Goal: Find specific page/section: Find specific page/section

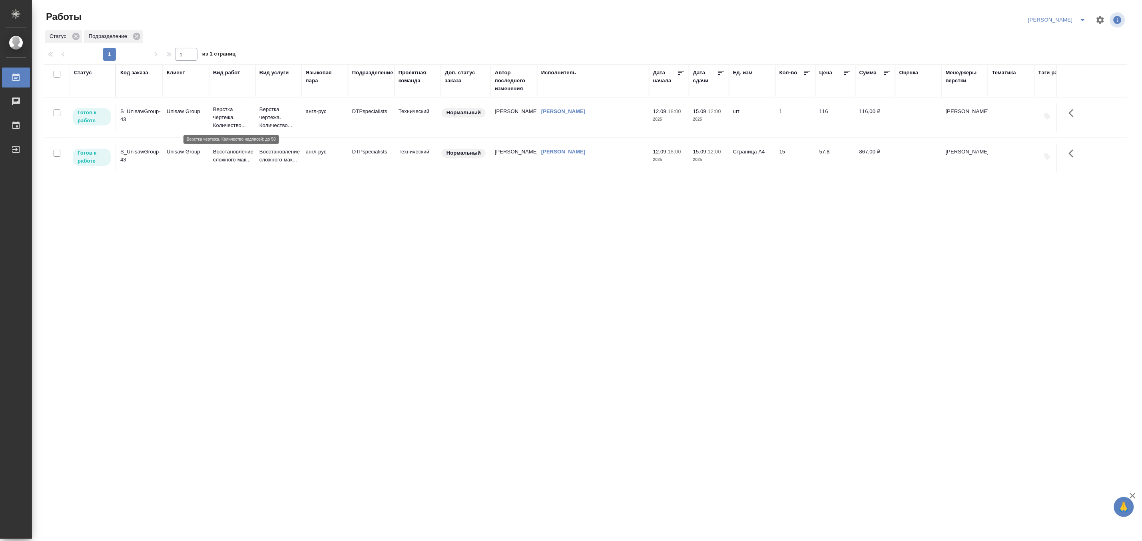
click at [230, 114] on p "Верстка чертежа. Количество..." at bounding box center [232, 118] width 38 height 24
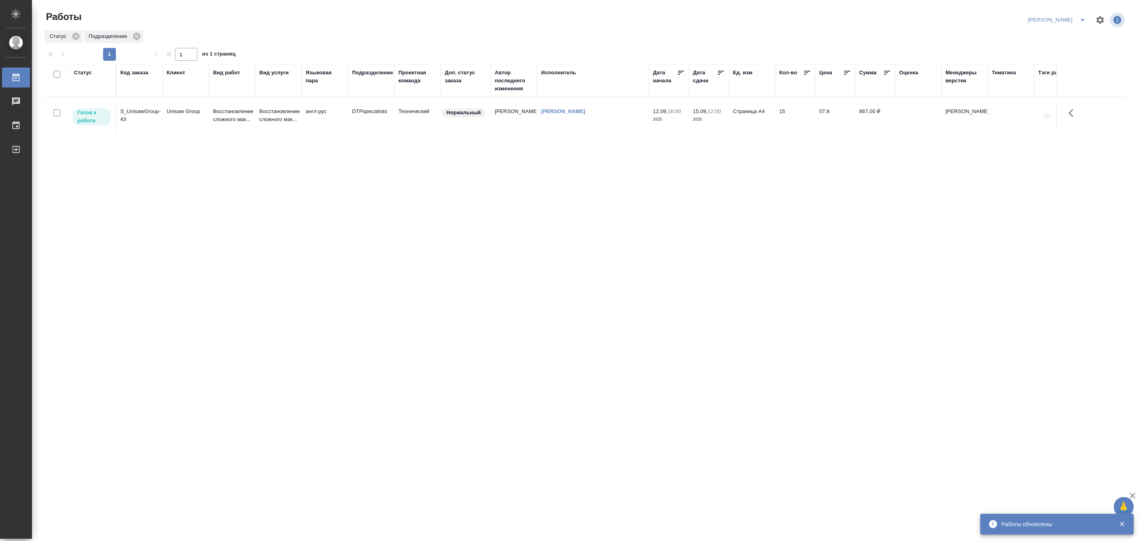
click at [214, 118] on p "Восстановление сложного мак..." at bounding box center [232, 116] width 38 height 16
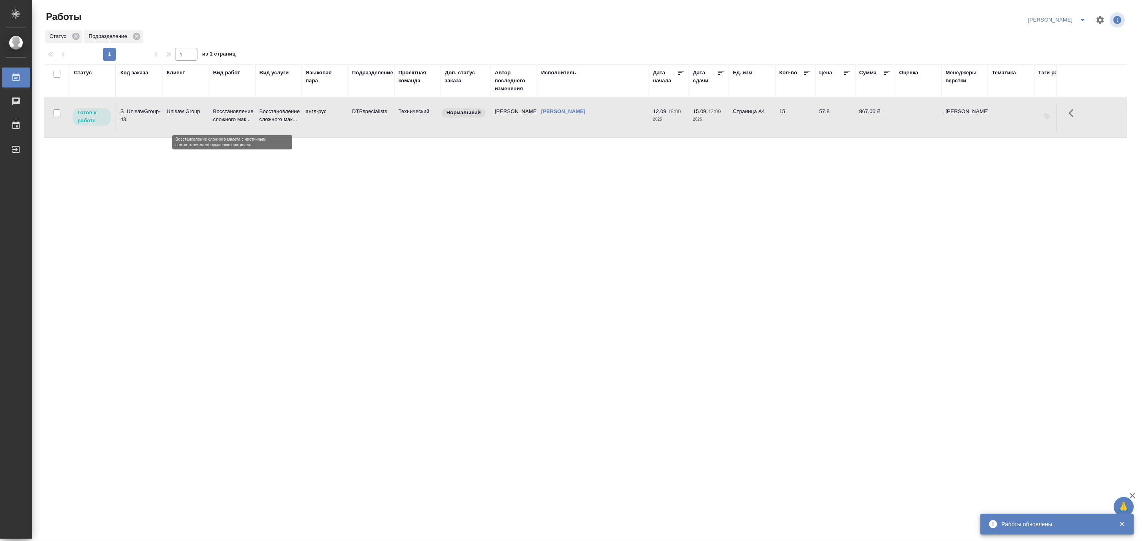
click at [214, 118] on p "Восстановление сложного мак..." at bounding box center [232, 116] width 38 height 16
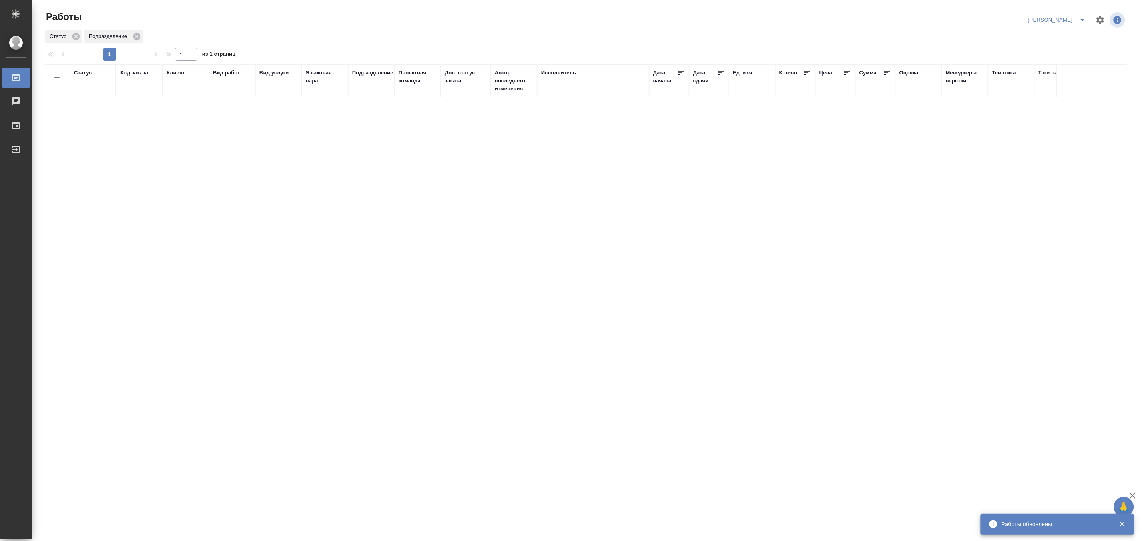
click at [1074, 15] on div "Матвеева_назначено" at bounding box center [1058, 20] width 65 height 13
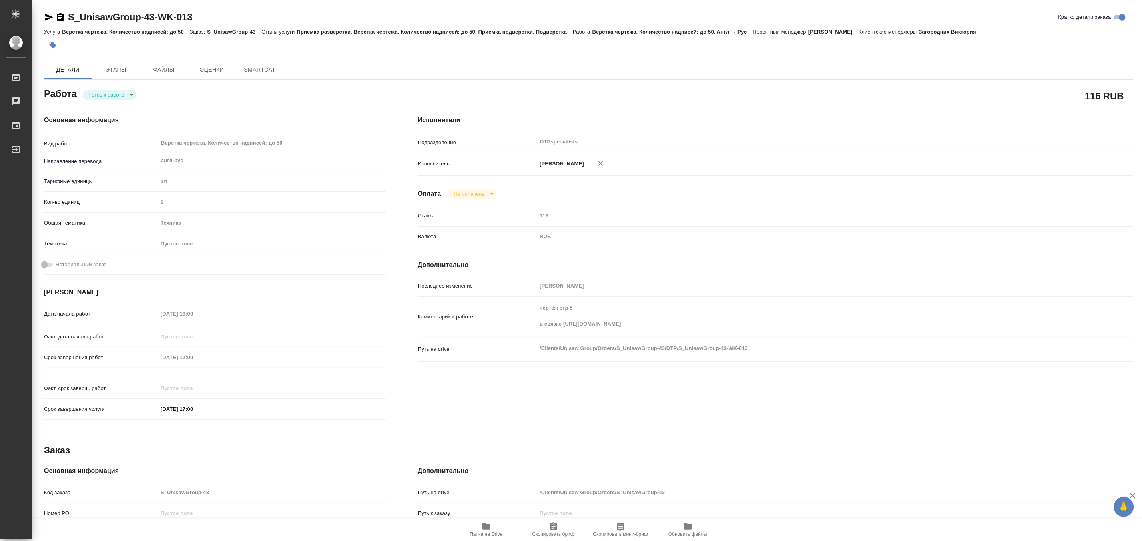
type textarea "x"
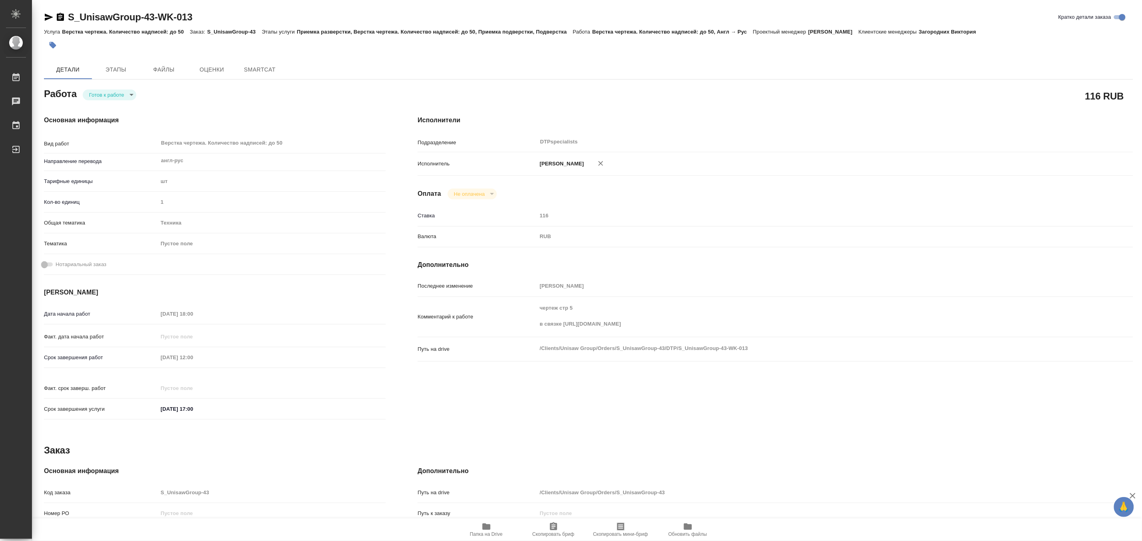
type textarea "x"
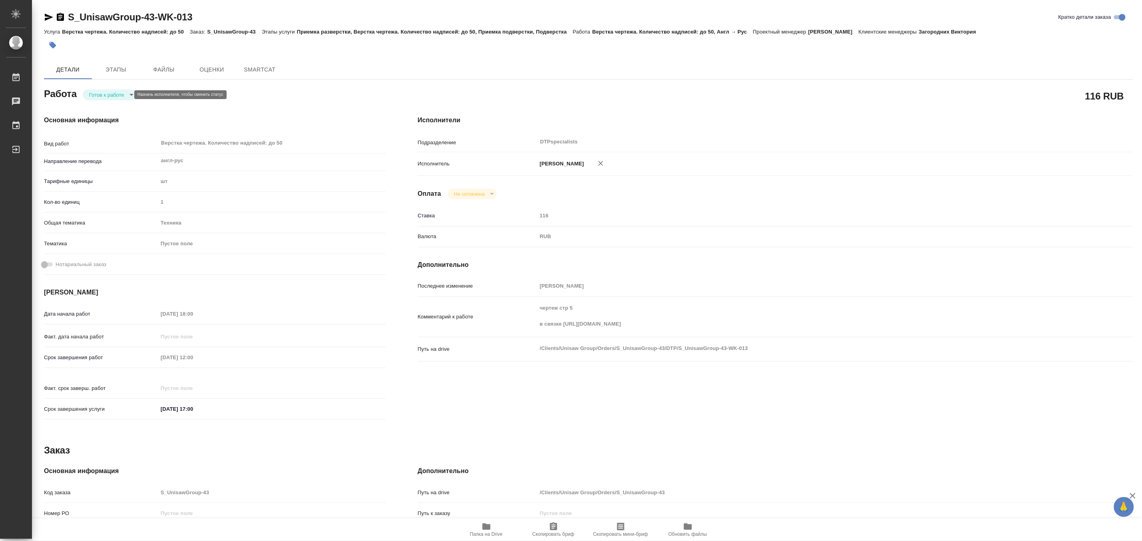
click at [99, 94] on body "🙏 .cls-1 fill:#fff; AWATERA [PERSON_NAME] Чаты График Выйти S_UnisawGroup-43-WK…" at bounding box center [571, 270] width 1142 height 541
type textarea "x"
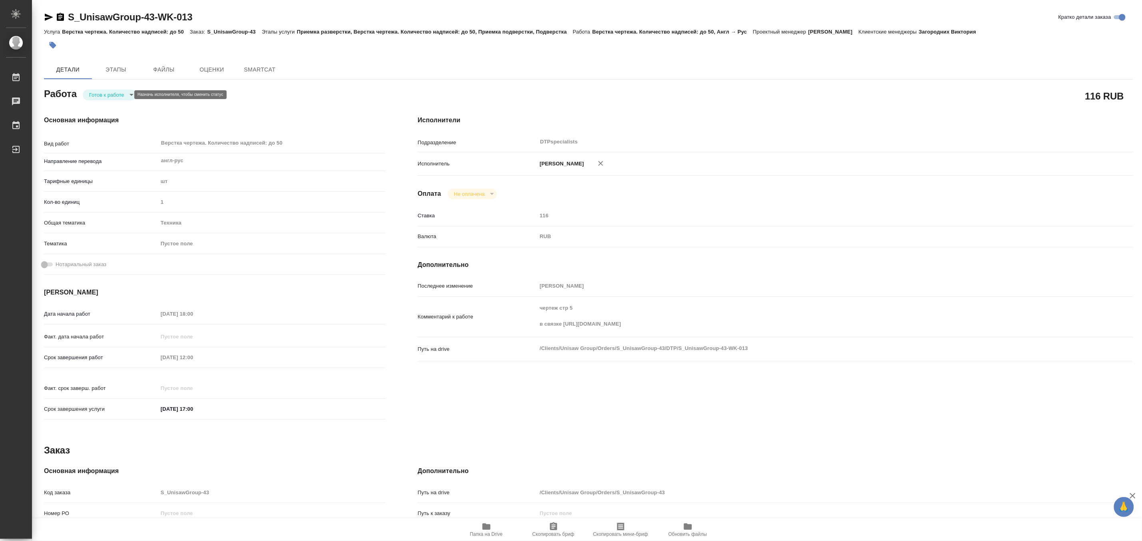
type textarea "x"
click at [93, 94] on button "В работе" at bounding box center [102, 94] width 26 height 9
type textarea "x"
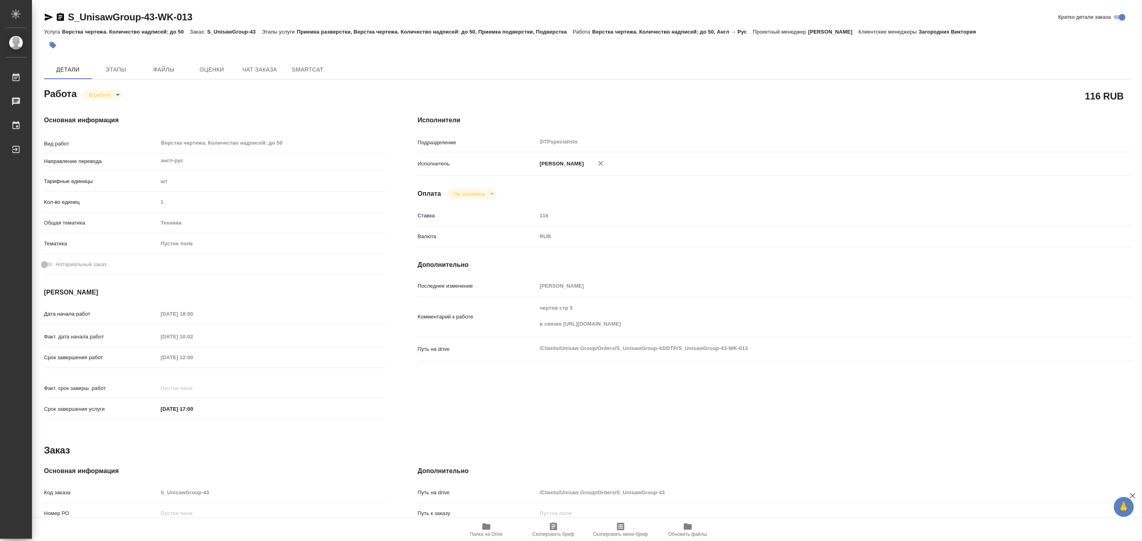
type textarea "x"
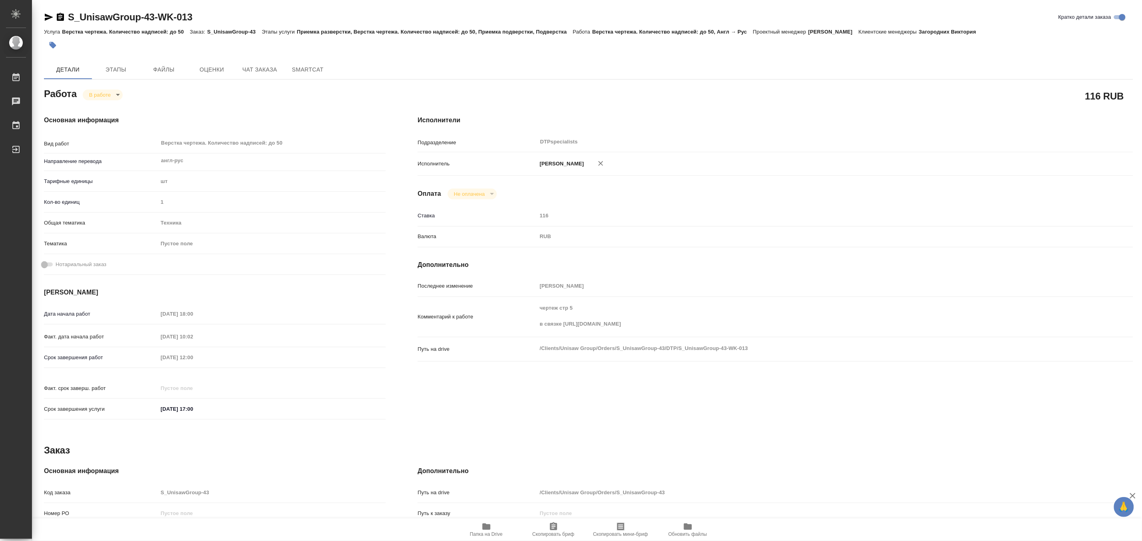
type textarea "x"
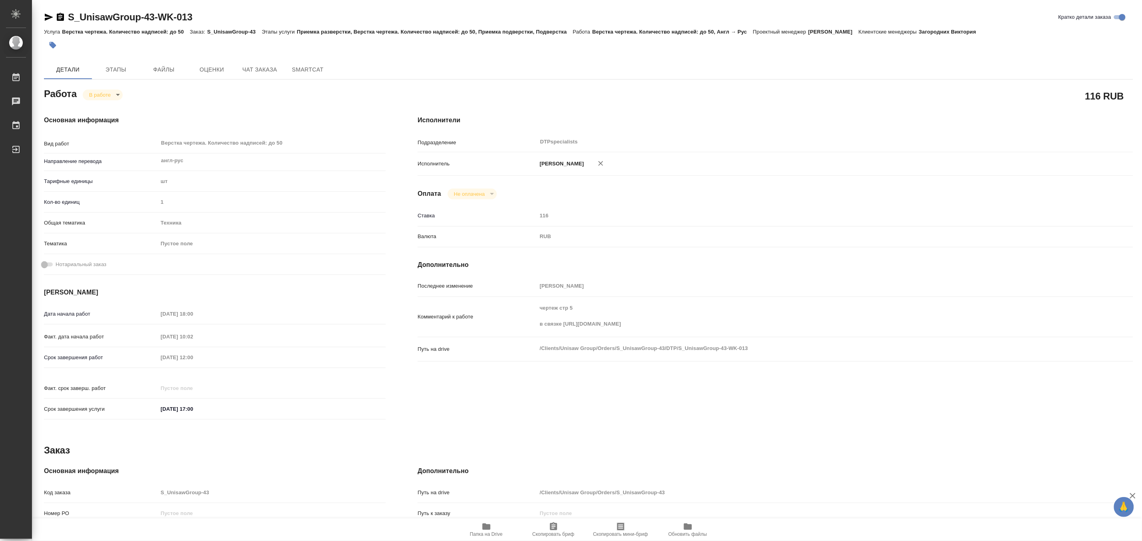
type textarea "x"
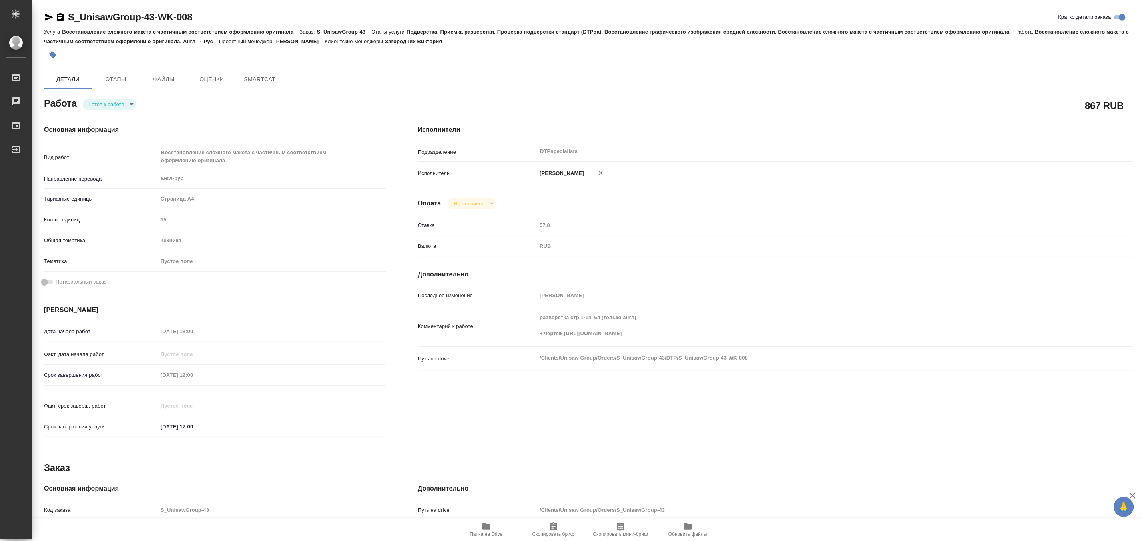
type textarea "x"
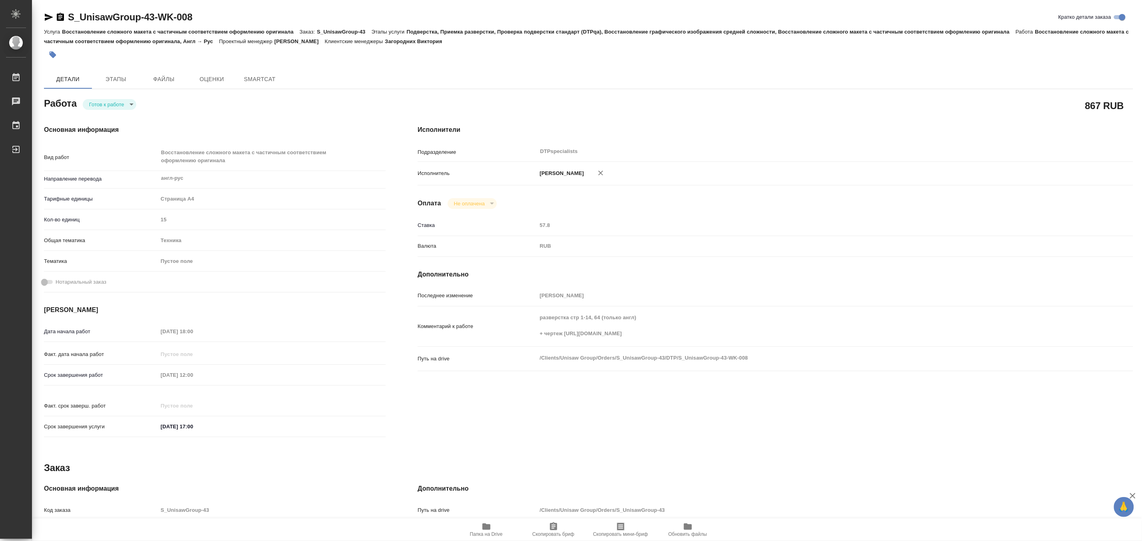
type textarea "x"
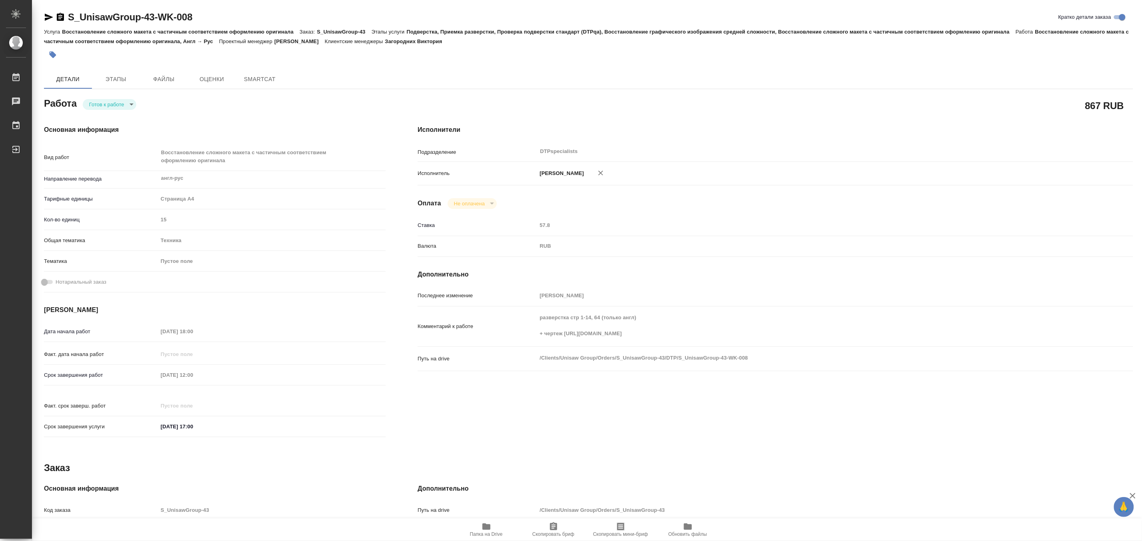
type textarea "x"
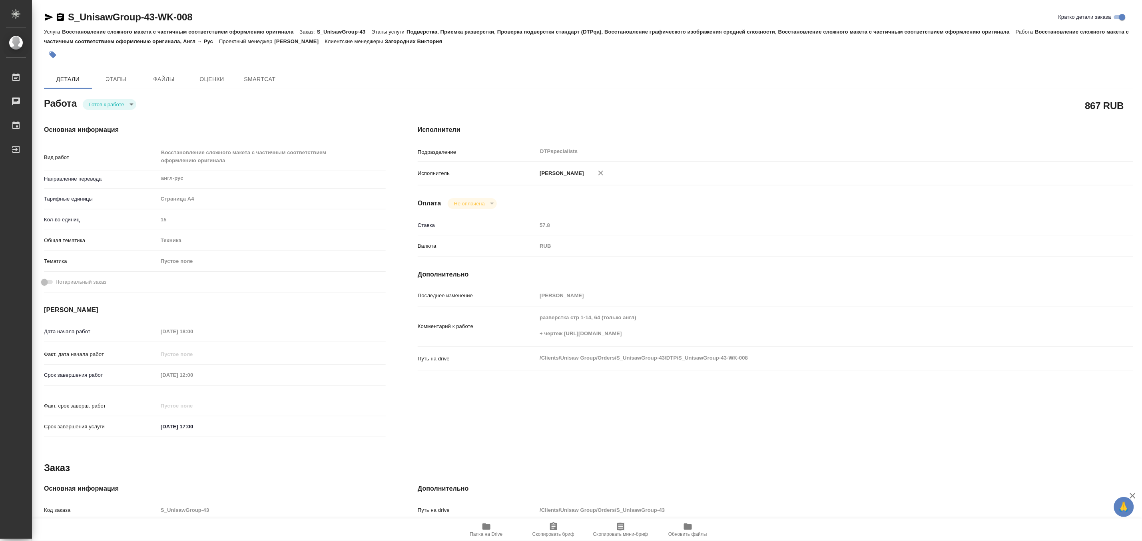
type textarea "x"
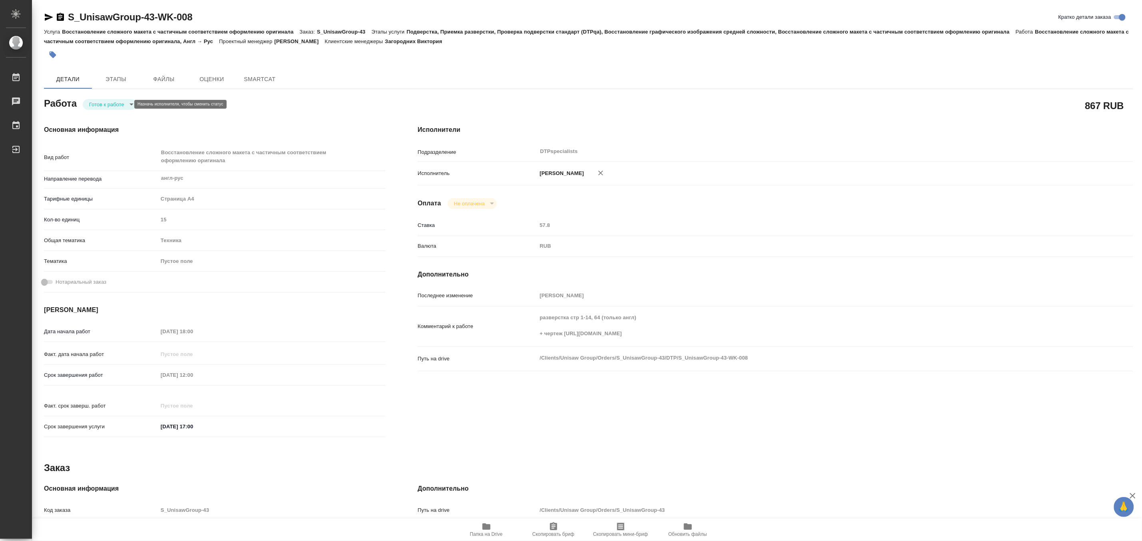
type textarea "x"
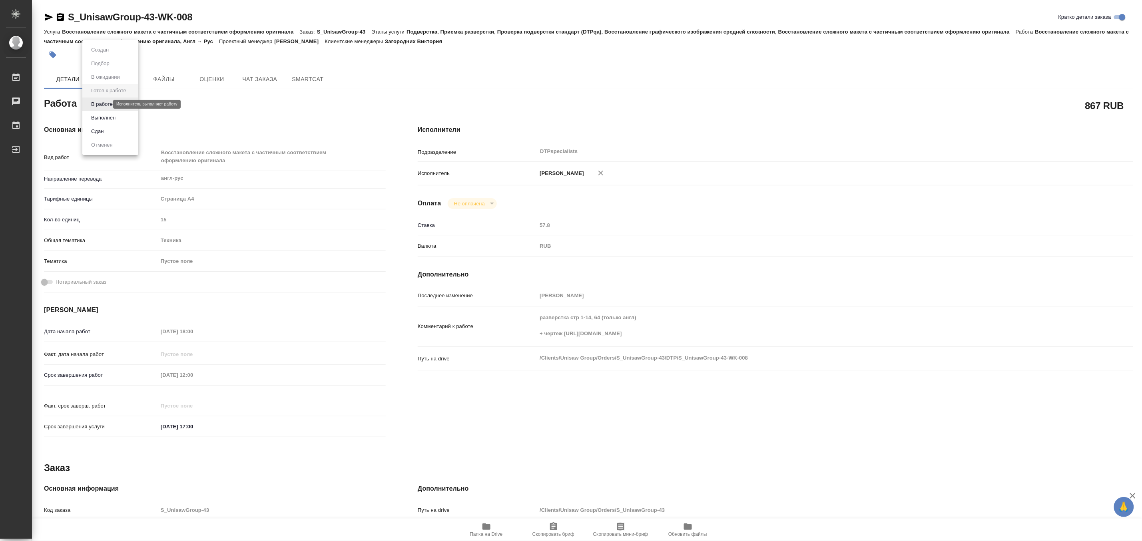
click at [103, 102] on body "🙏 .cls-1 fill:#fff; AWATERA [PERSON_NAME] Работы Чаты График Выйти S_UnisawGrou…" at bounding box center [571, 270] width 1142 height 541
click at [94, 105] on button "В работе" at bounding box center [102, 104] width 26 height 9
type textarea "x"
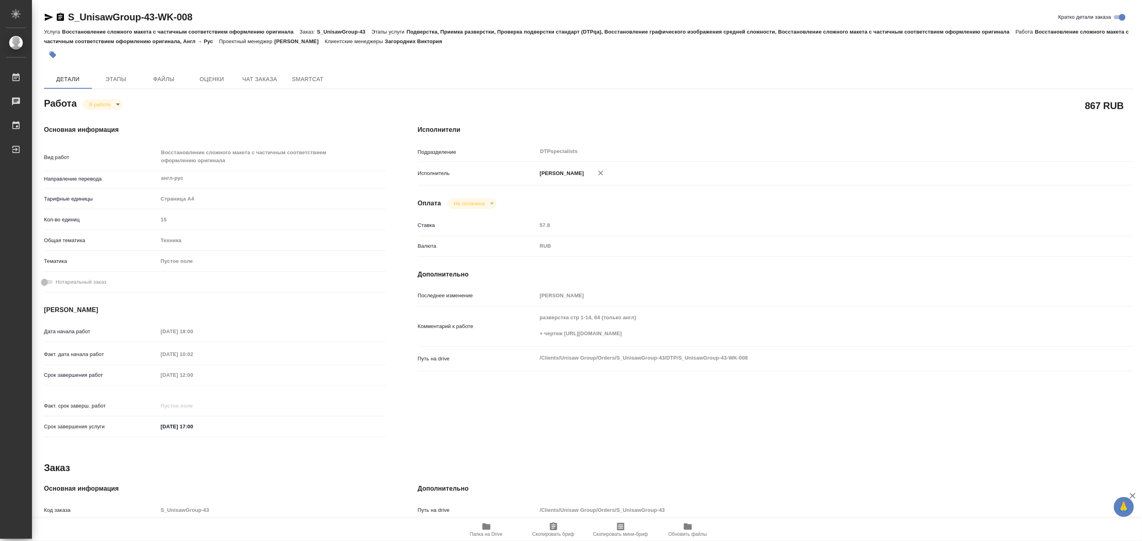
type textarea "x"
